Goal: Task Accomplishment & Management: Use online tool/utility

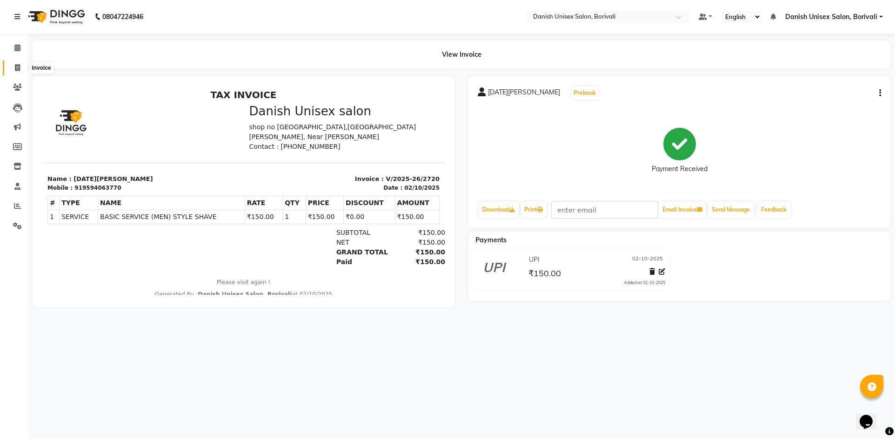
click at [15, 68] on icon at bounding box center [17, 67] width 5 height 7
select select "7068"
select select "service"
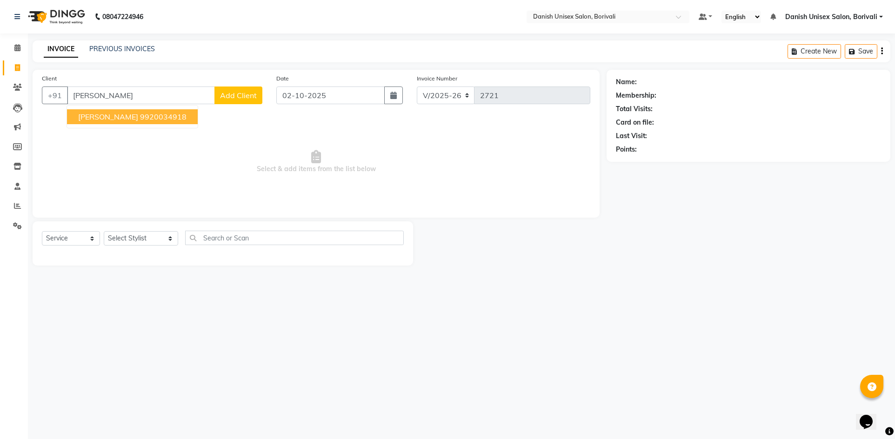
click at [140, 120] on ngb-highlight "9920034918" at bounding box center [163, 116] width 47 height 9
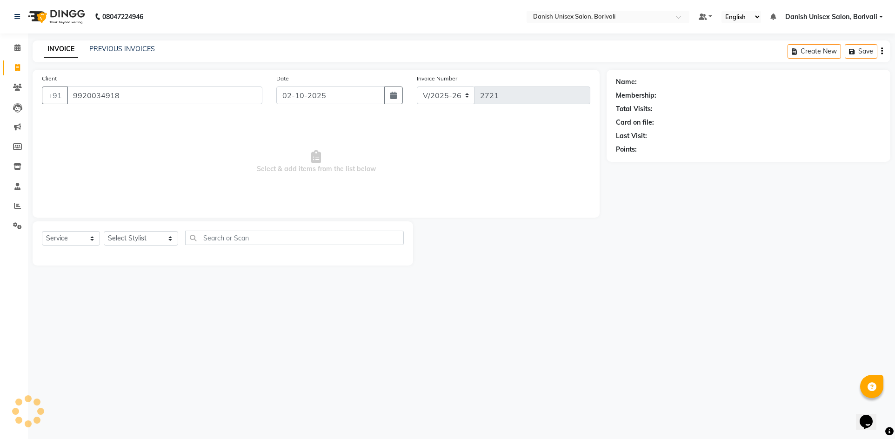
type input "9920034918"
click at [125, 239] on select "Select Stylist [PERSON_NAME] Bheem [PERSON_NAME] Danish Unisex Salon, [PERSON_N…" at bounding box center [141, 238] width 74 height 14
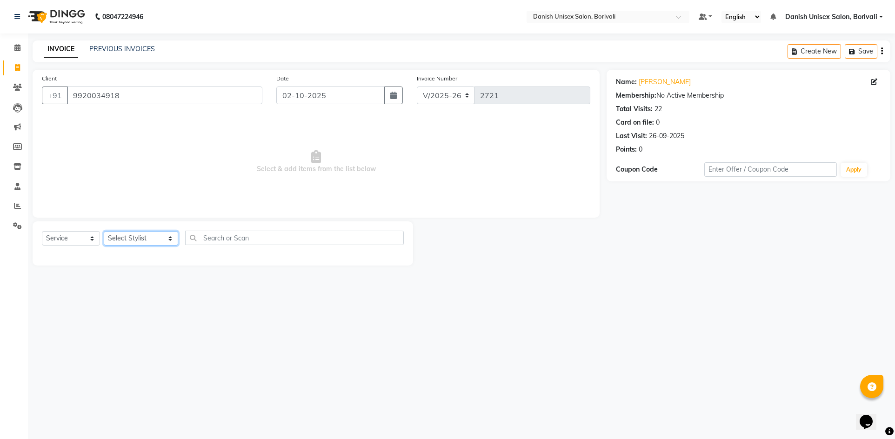
select select "59611"
click at [104, 231] on select "Select Stylist [PERSON_NAME] Bheem [PERSON_NAME] Danish Unisex Salon, [PERSON_N…" at bounding box center [141, 238] width 74 height 14
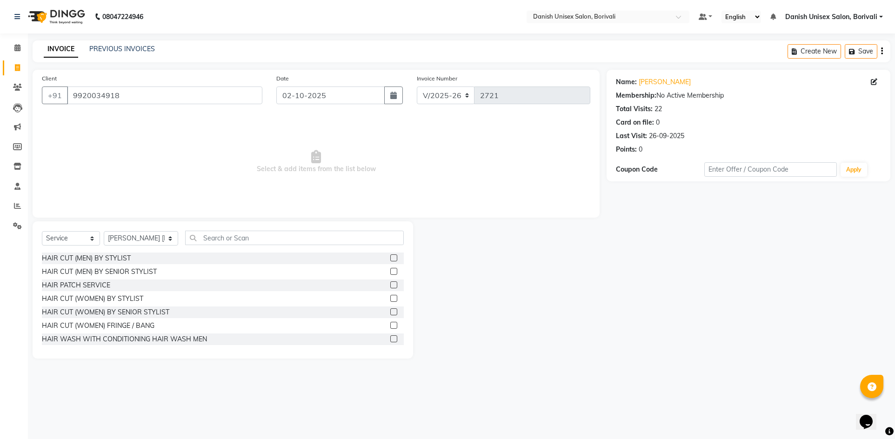
click at [390, 283] on label at bounding box center [393, 284] width 7 height 7
click at [390, 283] on input "checkbox" at bounding box center [393, 285] width 6 height 6
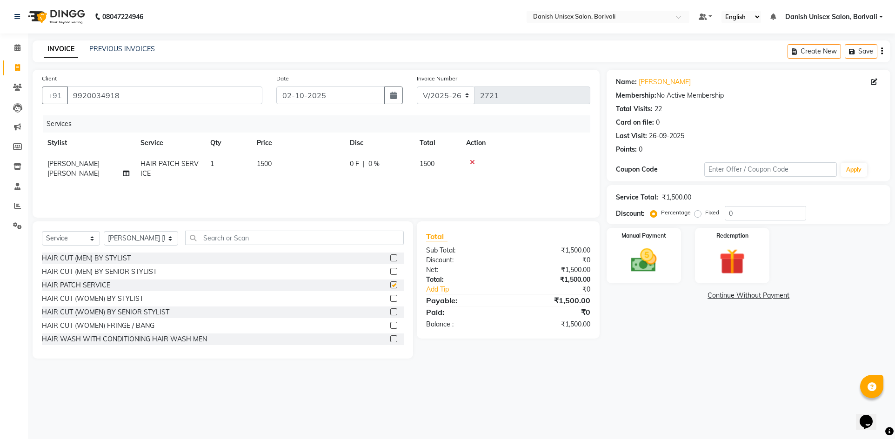
checkbox input "false"
click at [401, 160] on div "0 F | 0 %" at bounding box center [379, 164] width 59 height 10
select select "59611"
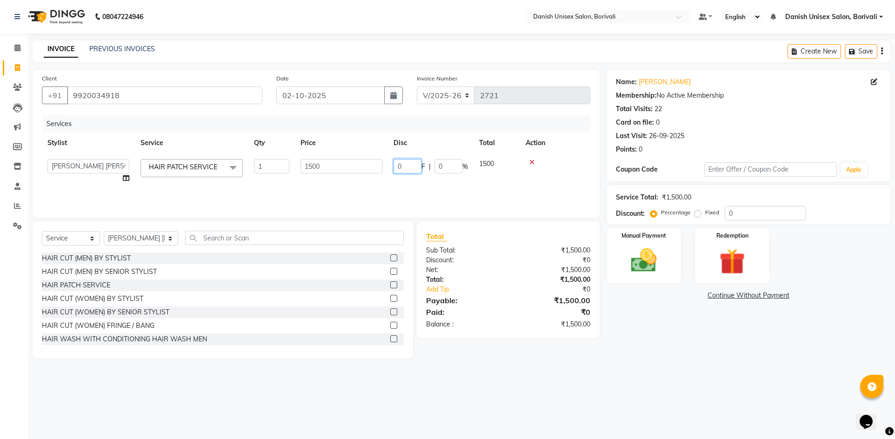
click at [396, 166] on input "0" at bounding box center [407, 166] width 28 height 14
type input "800"
click at [417, 177] on tr "[PERSON_NAME] Bheem [PERSON_NAME] Danish Unisex Salon, Borivali [PERSON_NAME] […" at bounding box center [316, 170] width 548 height 35
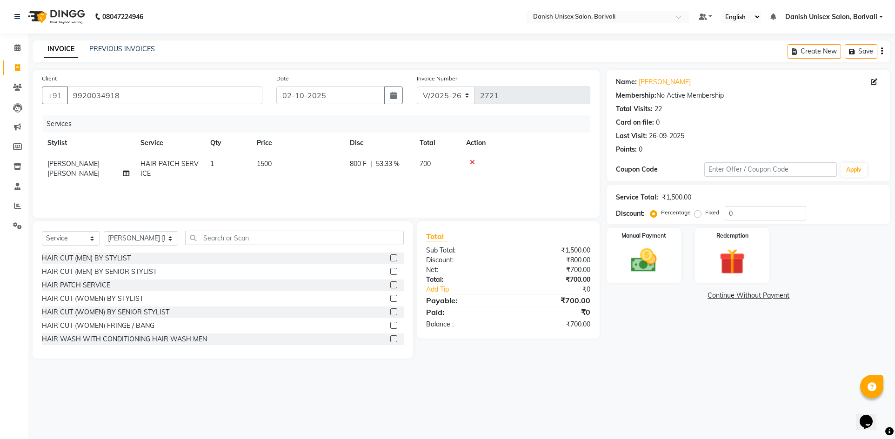
click at [413, 164] on td "800 F | 53.33 %" at bounding box center [379, 168] width 70 height 31
select select "59611"
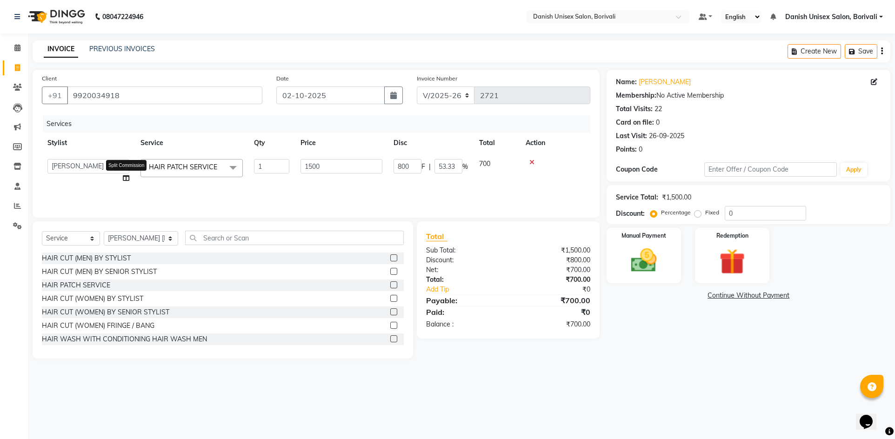
click at [124, 177] on icon at bounding box center [126, 178] width 7 height 7
select select "59611"
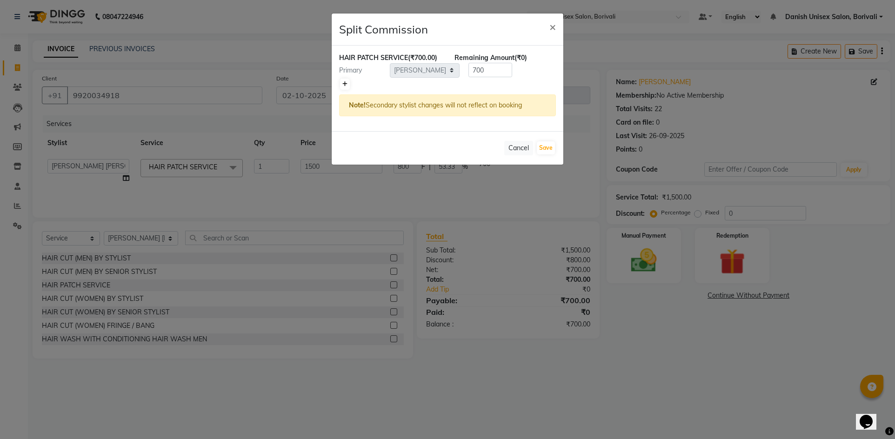
click at [342, 86] on icon at bounding box center [344, 84] width 5 height 6
type input "350"
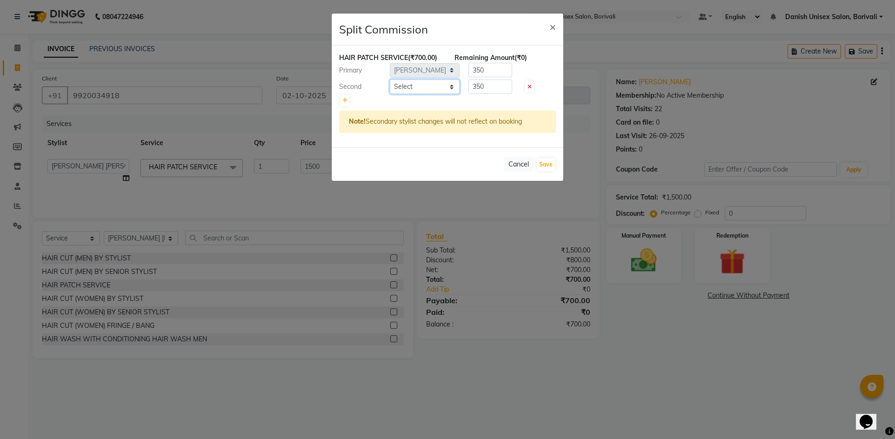
click at [403, 84] on select "Select [PERSON_NAME] Bheem [PERSON_NAME] Danish Unisex Salon, [PERSON_NAME] [PE…" at bounding box center [425, 87] width 70 height 14
select select "58926"
click at [390, 80] on select "Select [PERSON_NAME] Bheem [PERSON_NAME] Danish Unisex Salon, [PERSON_NAME] [PE…" at bounding box center [425, 87] width 70 height 14
click at [540, 163] on button "Save" at bounding box center [546, 164] width 18 height 13
select select "Select"
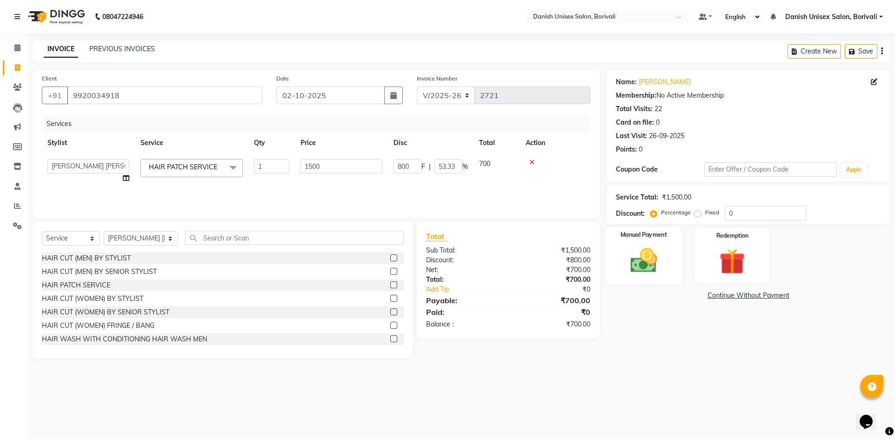
click at [664, 274] on img at bounding box center [644, 260] width 44 height 31
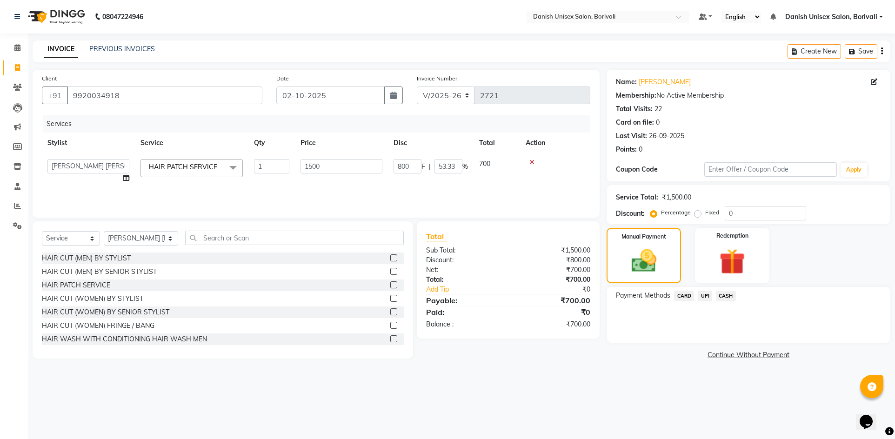
click at [706, 297] on span "UPI" at bounding box center [705, 296] width 14 height 11
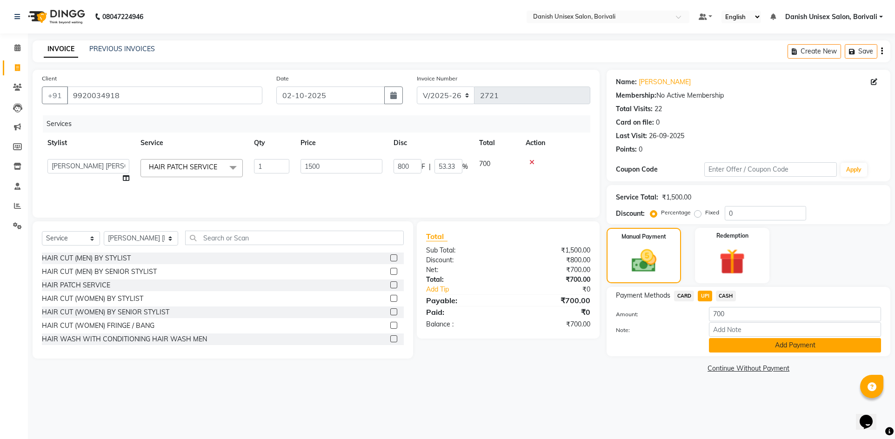
click at [728, 344] on button "Add Payment" at bounding box center [795, 345] width 172 height 14
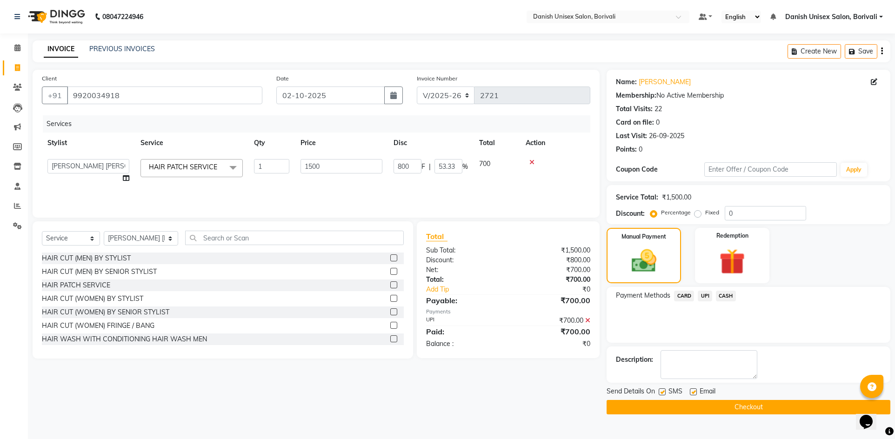
click at [705, 401] on button "Checkout" at bounding box center [748, 407] width 284 height 14
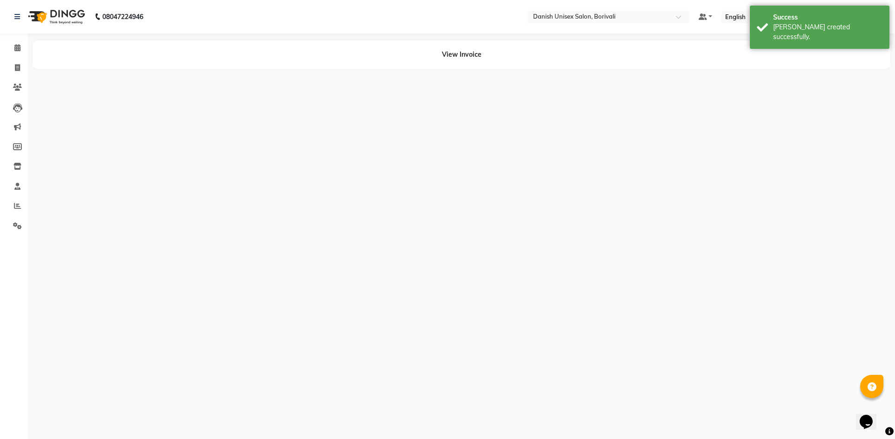
select select "59611"
select select "58926"
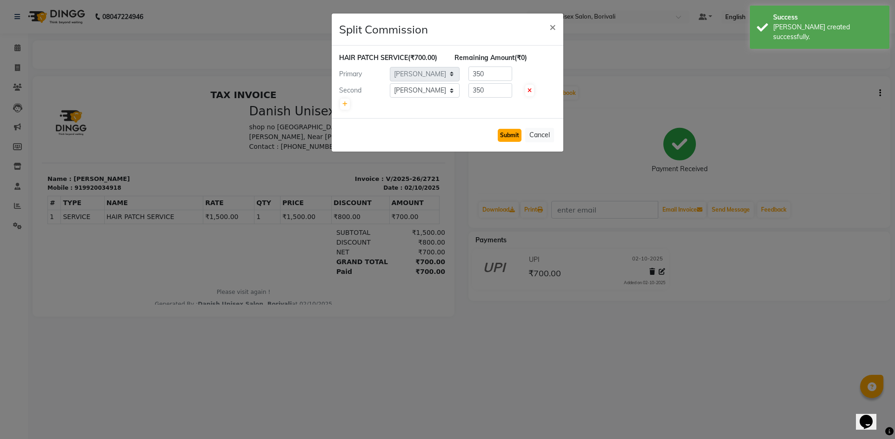
click at [507, 139] on button "Submit" at bounding box center [510, 135] width 24 height 13
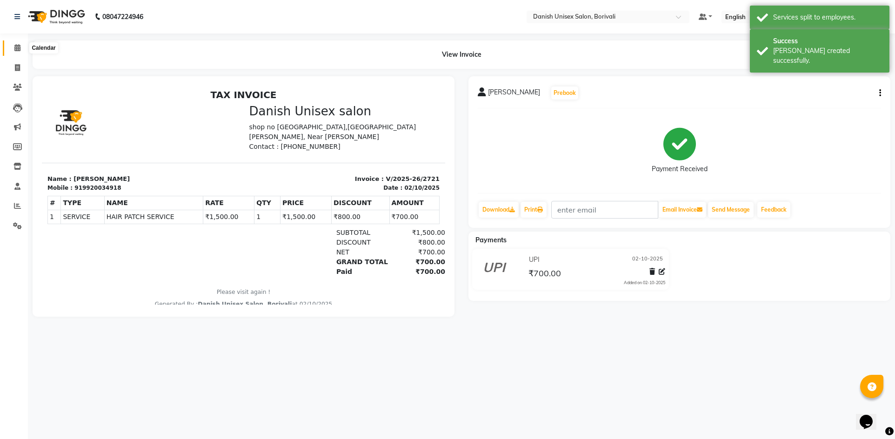
click at [16, 43] on span at bounding box center [17, 48] width 16 height 11
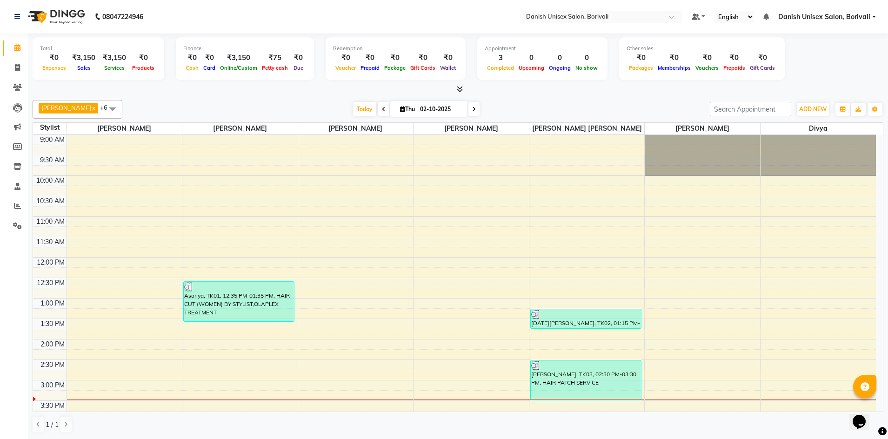
click at [875, 18] on link "Danish Unisex Salon, Borivali" at bounding box center [827, 17] width 98 height 10
click at [844, 66] on link "Sign out" at bounding box center [827, 64] width 85 height 14
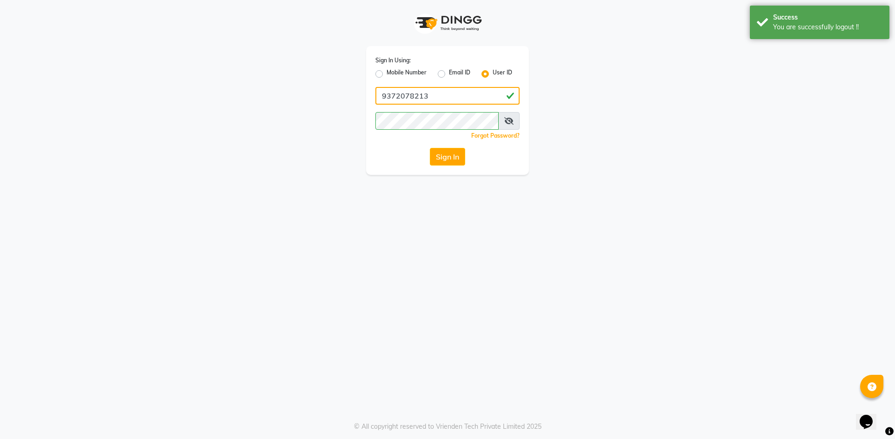
click at [442, 95] on input "9372078213" at bounding box center [447, 96] width 144 height 18
type input "[PERSON_NAME]"
click at [440, 157] on button "Sign In" at bounding box center [447, 157] width 35 height 18
